Goal: Task Accomplishment & Management: Use online tool/utility

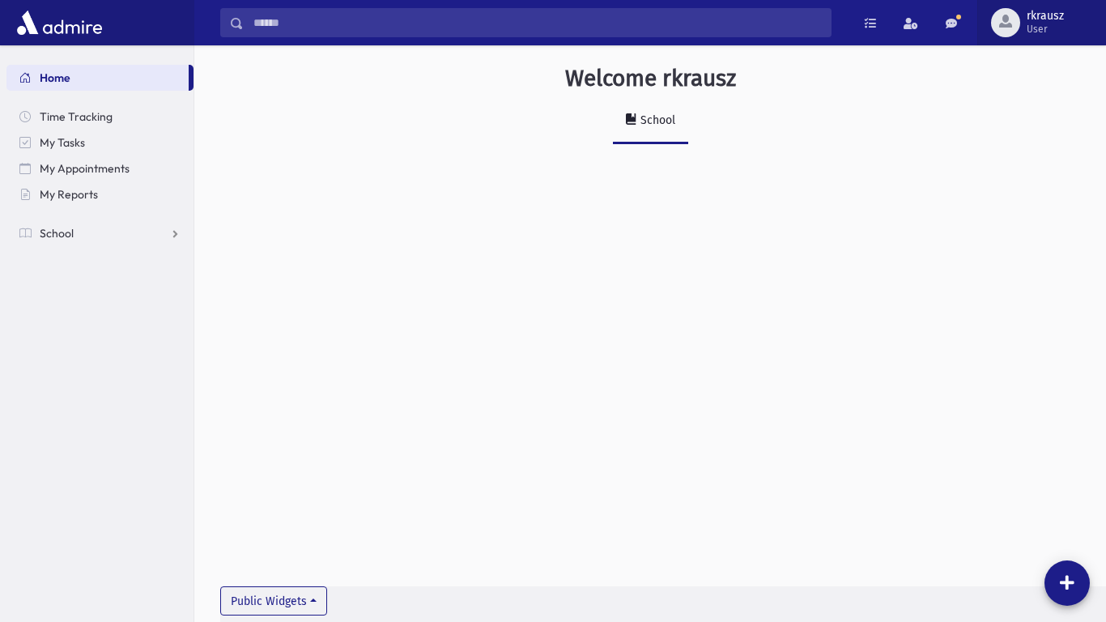
click at [1054, 8] on button "rkrausz User" at bounding box center [1042, 22] width 129 height 45
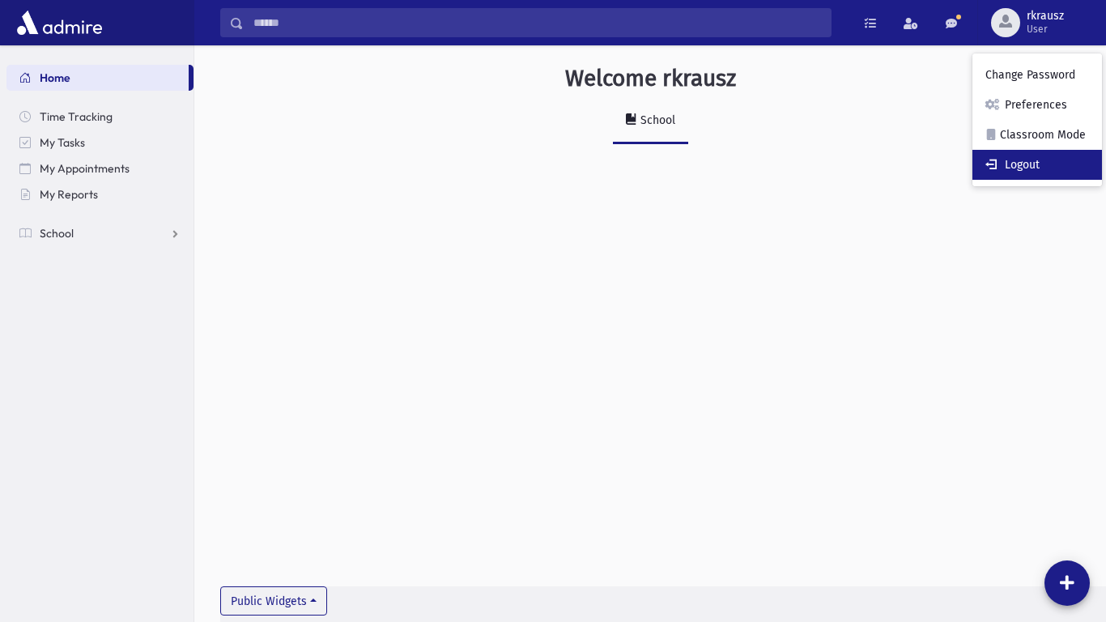
click at [1004, 162] on link "Logout" at bounding box center [1038, 165] width 130 height 30
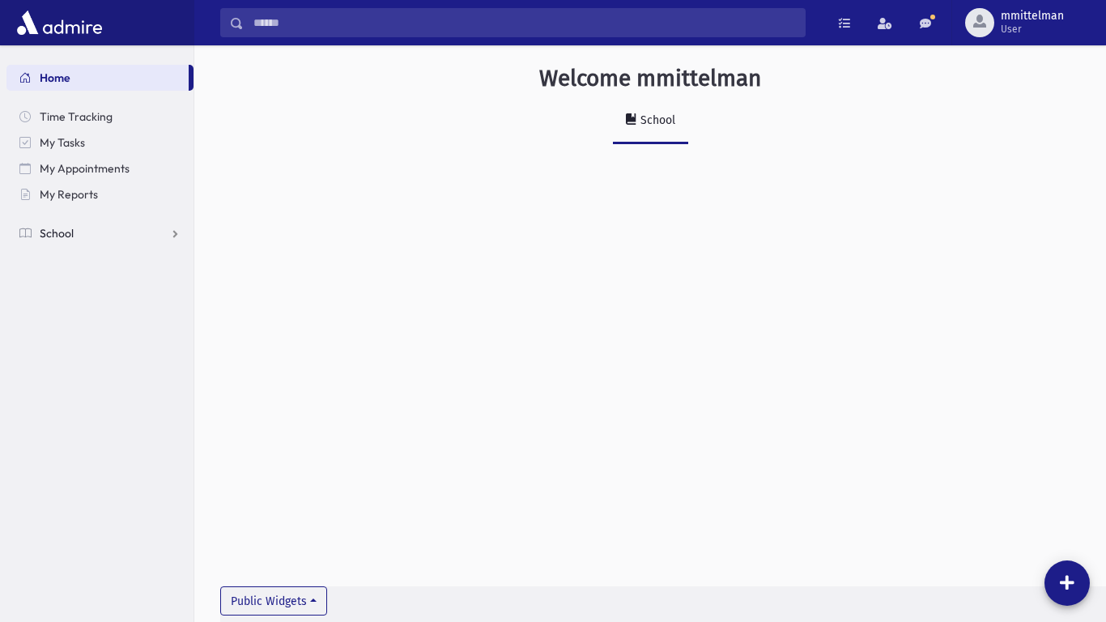
click at [54, 237] on span "School" at bounding box center [57, 233] width 34 height 15
click at [62, 292] on link "Attendance" at bounding box center [99, 285] width 187 height 26
click at [64, 309] on span "Entry" at bounding box center [76, 311] width 28 height 15
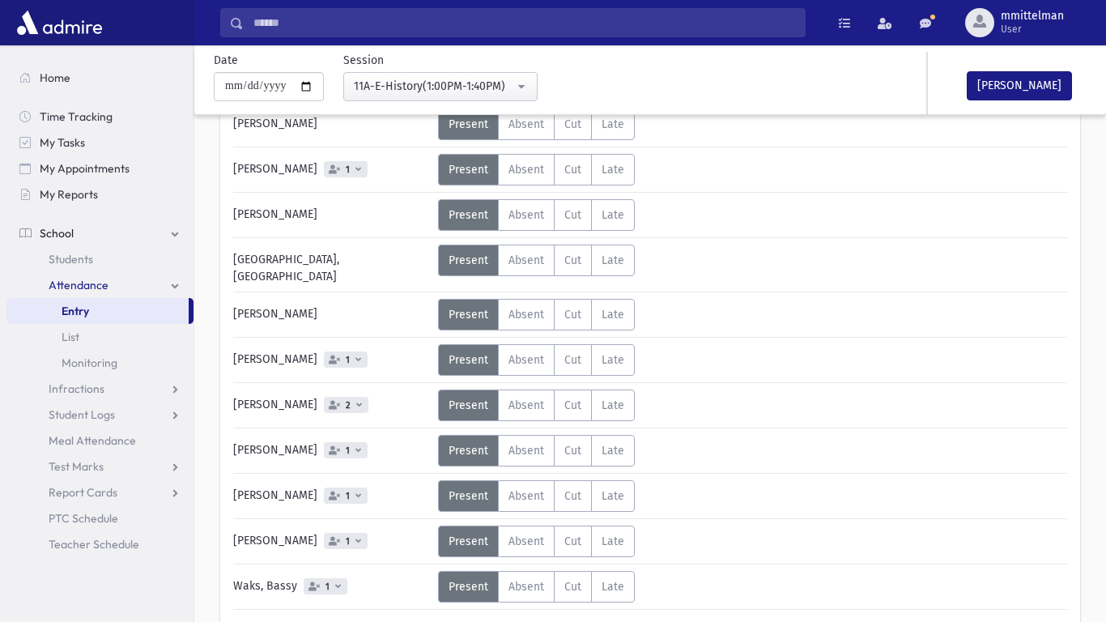
scroll to position [575, 0]
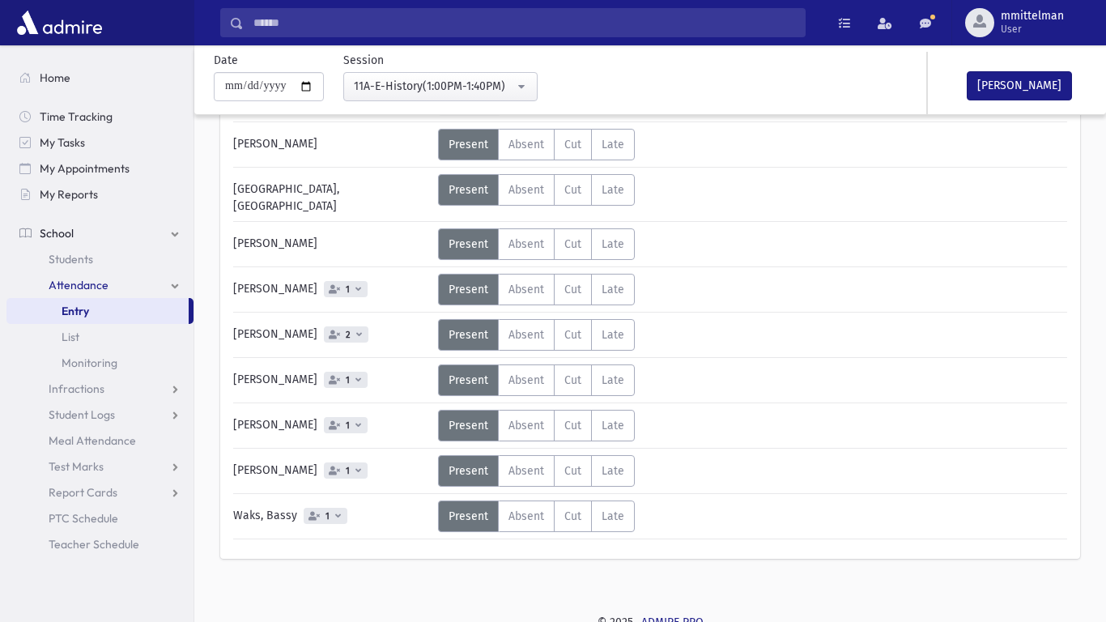
click at [1016, 105] on div "[PERSON_NAME]" at bounding box center [1009, 83] width 162 height 62
click at [1015, 90] on button "[PERSON_NAME]" at bounding box center [1019, 85] width 105 height 29
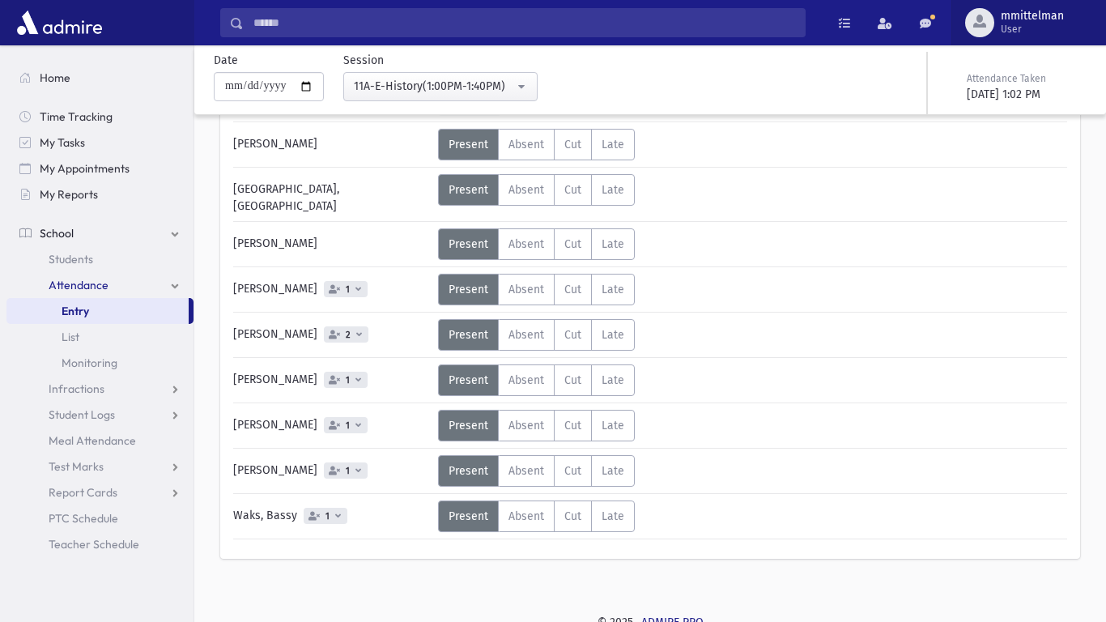
click at [1025, 23] on span "User" at bounding box center [1032, 29] width 63 height 13
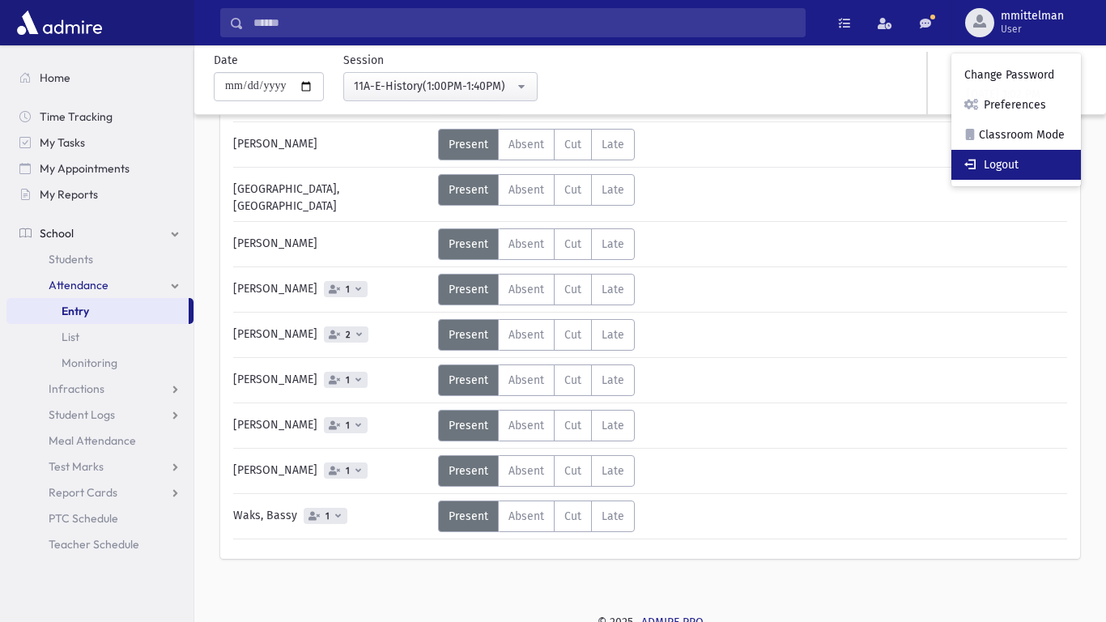
click at [997, 150] on link "Logout" at bounding box center [1017, 165] width 130 height 30
